Goal: Navigation & Orientation: Find specific page/section

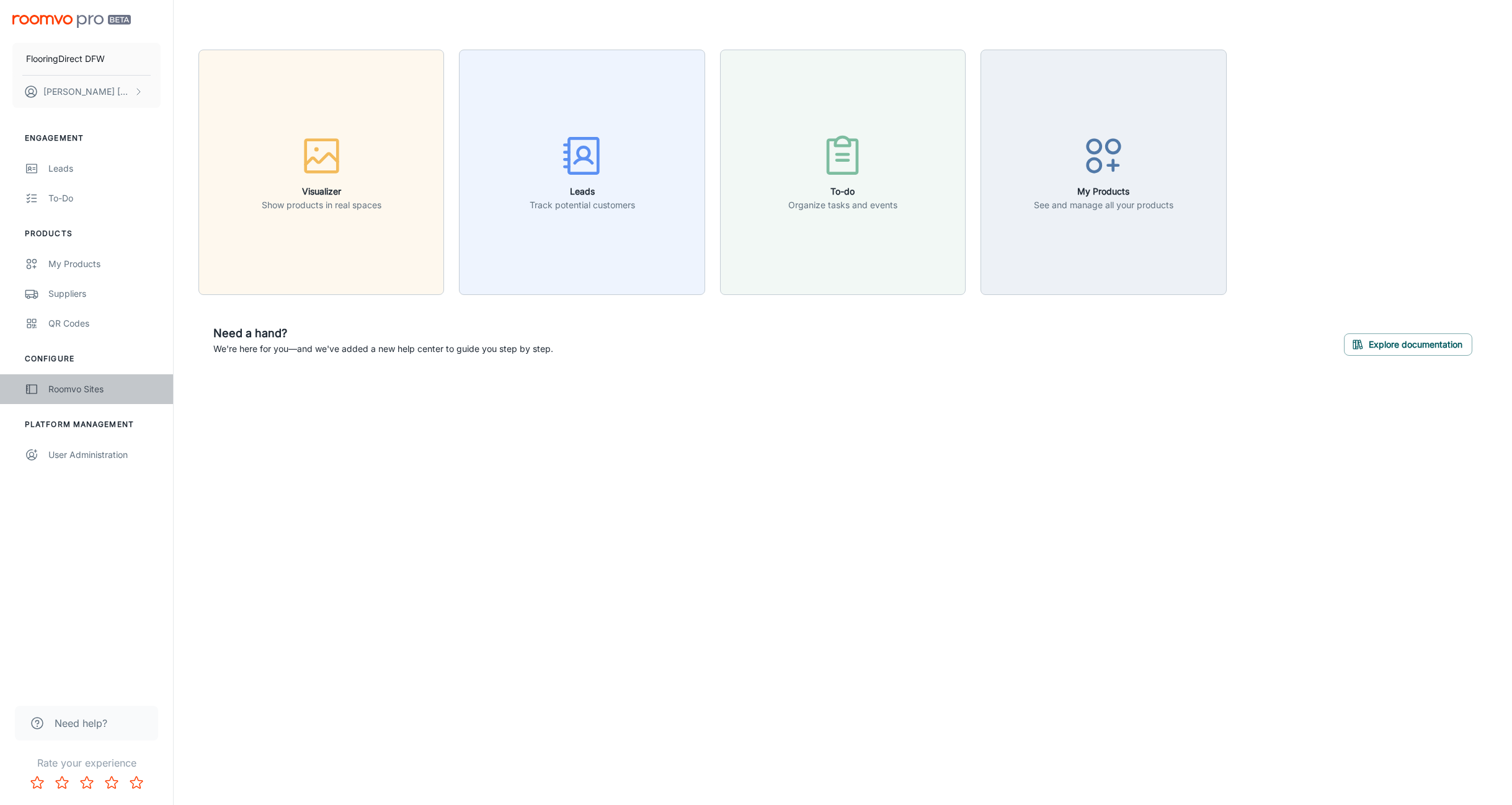
click at [58, 385] on div "Roomvo Sites" at bounding box center [104, 389] width 112 height 14
click at [54, 458] on div "User Administration" at bounding box center [104, 455] width 112 height 14
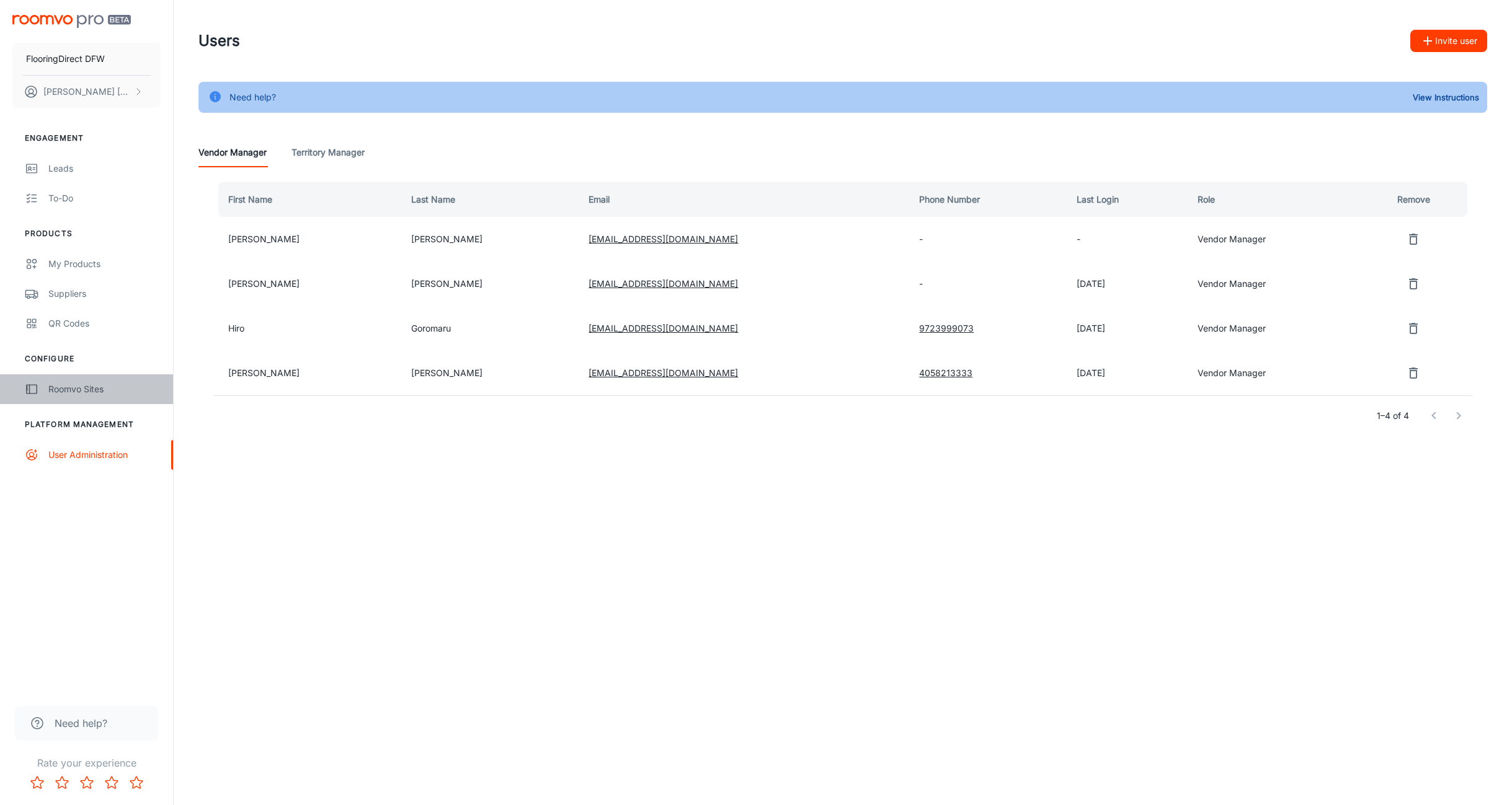
click at [77, 390] on div "Roomvo Sites" at bounding box center [104, 389] width 112 height 14
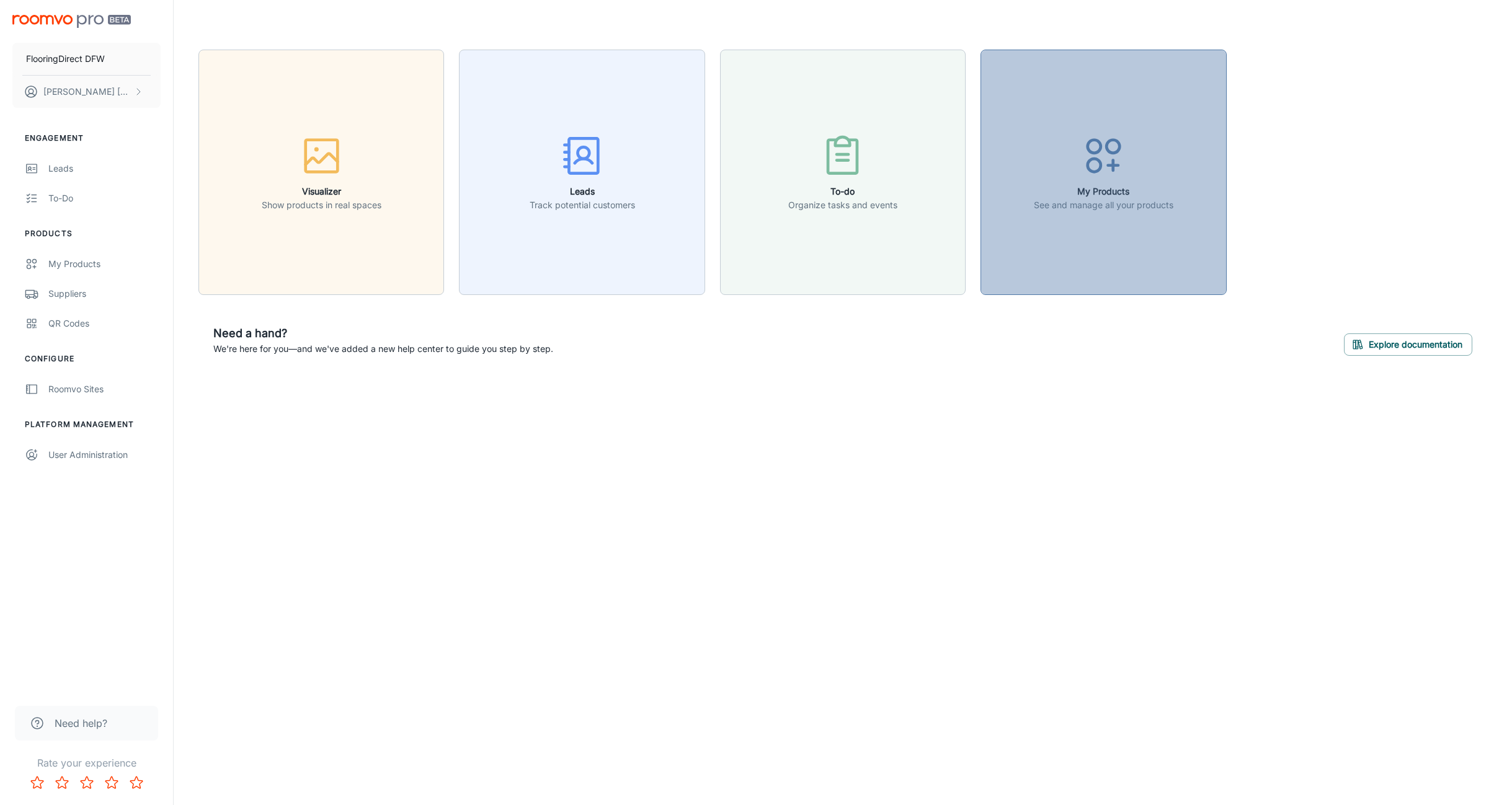
click at [1048, 207] on p "See and manage all your products" at bounding box center [1103, 206] width 139 height 14
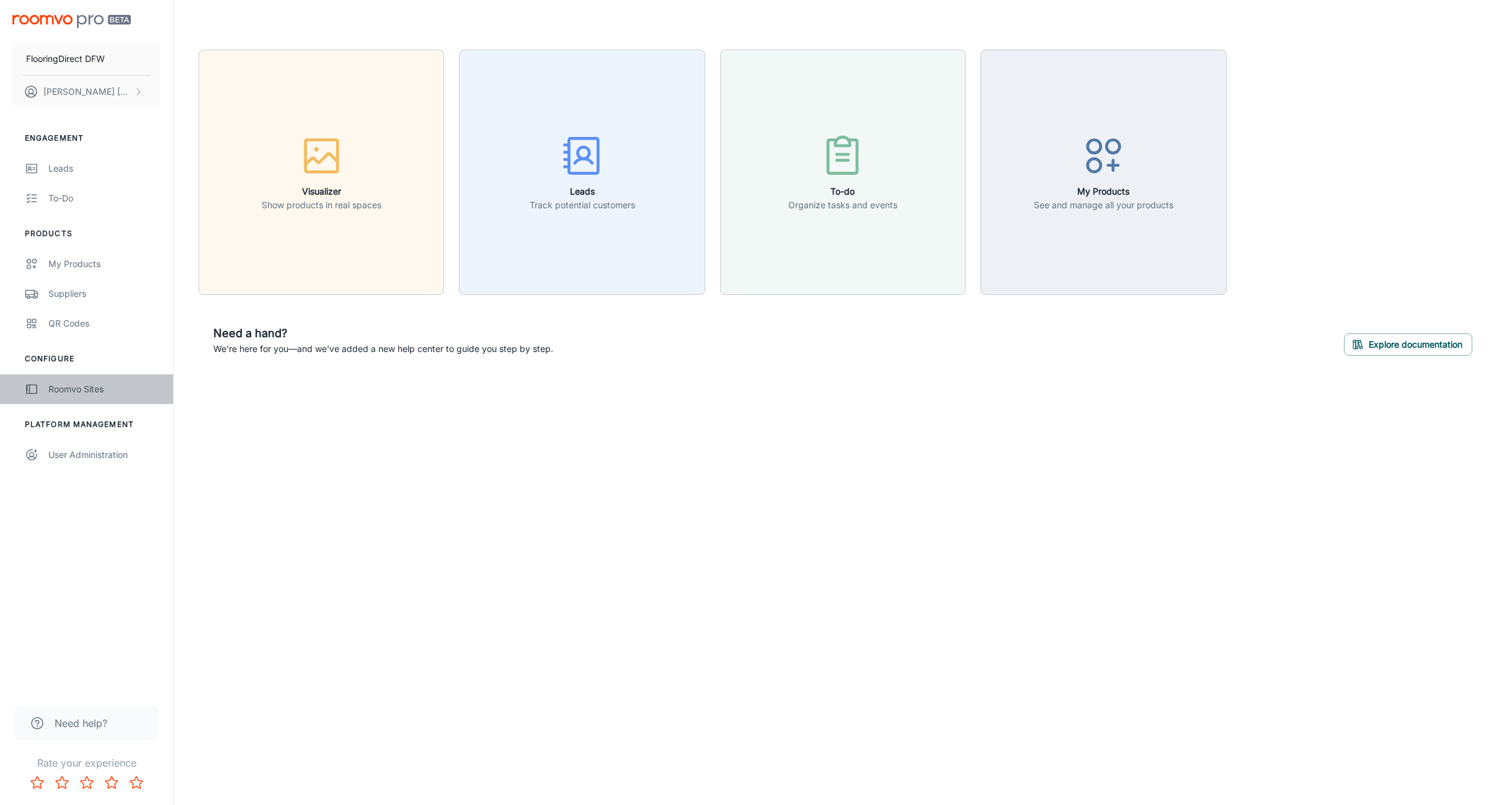
click at [57, 390] on div "Roomvo Sites" at bounding box center [104, 389] width 112 height 14
click at [55, 455] on div "User Administration" at bounding box center [104, 455] width 112 height 14
